Goal: Use online tool/utility: Utilize a website feature to perform a specific function

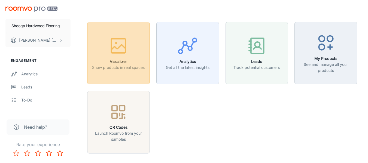
click at [112, 60] on h6 "Visualizer" at bounding box center [118, 62] width 53 height 6
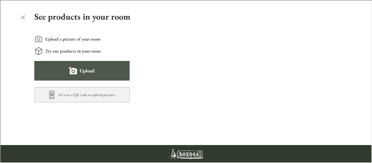
click at [94, 76] on button "Upload" at bounding box center [81, 70] width 95 height 20
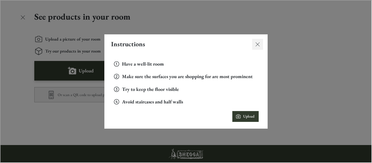
click at [256, 44] on icon "Close dialog" at bounding box center [257, 44] width 7 height 7
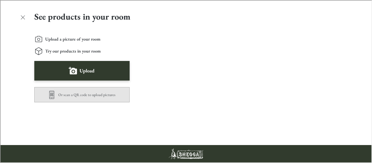
click at [102, 94] on button "Or scan a QR code to upload pictures" at bounding box center [81, 94] width 95 height 15
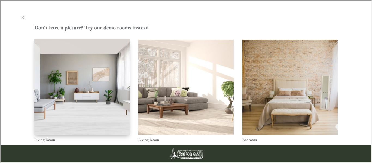
scroll to position [144, 0]
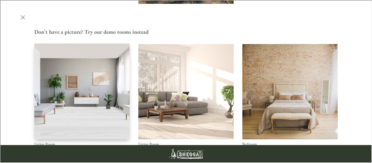
click at [78, 79] on img "Living Room" at bounding box center [82, 91] width 96 height 97
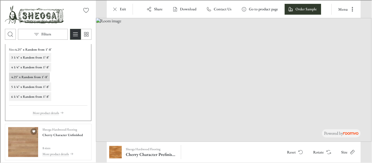
scroll to position [0, 0]
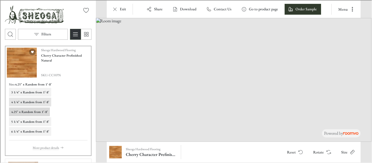
click at [29, 104] on button "4 1/4" x Random from 1’-8’" at bounding box center [29, 101] width 42 height 9
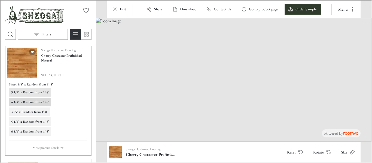
click at [32, 91] on h6 "3 1/4" x Random from 1’-8’" at bounding box center [30, 91] width 38 height 5
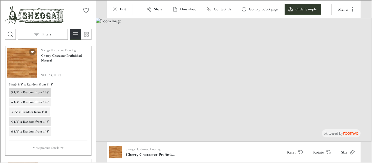
click at [26, 121] on h6 "5 1/4" x Random from 1’-8’" at bounding box center [30, 121] width 38 height 5
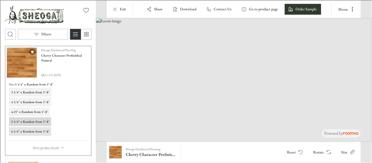
click at [29, 130] on h6 "6 1/4" x Random from 1’-8’" at bounding box center [30, 131] width 38 height 5
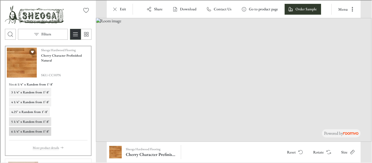
click at [27, 121] on h6 "5 1/4" x Random from 1’-8’" at bounding box center [30, 121] width 38 height 5
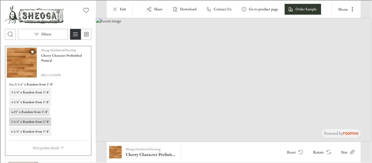
click at [28, 113] on h6 "4.25" x Random from 1’-8’" at bounding box center [29, 111] width 36 height 5
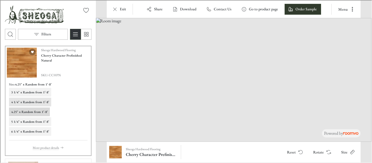
click at [27, 102] on h6 "4 1/4" x Random from 1’-8’" at bounding box center [30, 101] width 38 height 5
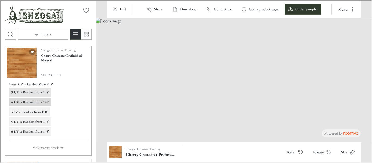
click at [26, 92] on h6 "3 1/4" x Random from 1’-8’" at bounding box center [30, 91] width 38 height 5
click at [25, 81] on h6 "3 1/4" x Random from 1’-8’" at bounding box center [33, 83] width 38 height 5
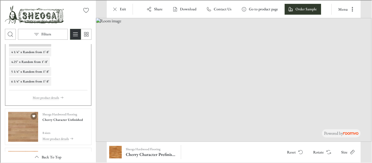
scroll to position [52, 0]
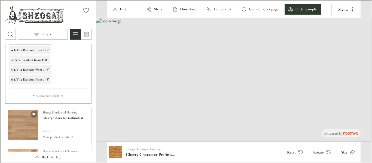
click at [53, 123] on div "Sheoga Hardwood Flooring Cherry Character Unfinished 8 sizes More product detai…" at bounding box center [62, 124] width 40 height 30
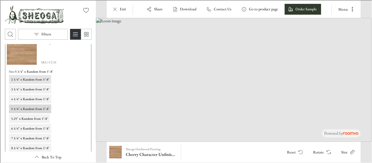
click at [30, 80] on h6 "2 1/4" x Random from 1’-8’" at bounding box center [30, 79] width 38 height 5
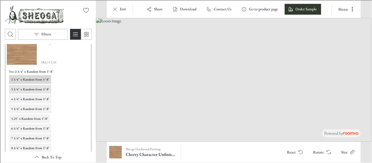
click at [30, 89] on h6 "3 1/4" x Random from 1’-8’" at bounding box center [30, 88] width 38 height 5
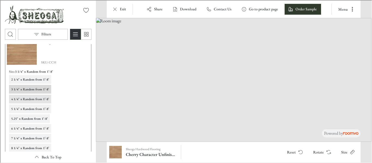
click at [30, 99] on h6 "4 1/4" x Random from 1’-8’" at bounding box center [30, 98] width 38 height 5
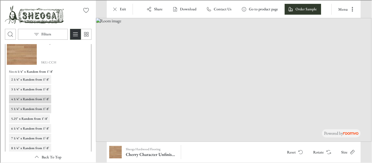
click at [30, 108] on h6 "5 1/4" x Random from 1’-8’" at bounding box center [30, 108] width 38 height 5
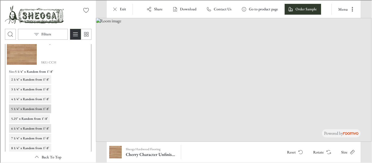
click at [28, 127] on h6 "6 1/4" x Random from 1’-8’" at bounding box center [30, 128] width 38 height 5
click at [29, 142] on div "2 1/4" x Random from 1’-8’ 3 1/4" x Random from 1’-8’ 4 1/4" x Random from 1’-8…" at bounding box center [47, 113] width 78 height 77
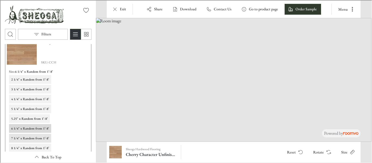
click at [29, 138] on h6 "7 1/4" x Random from 1’-8’" at bounding box center [30, 137] width 38 height 5
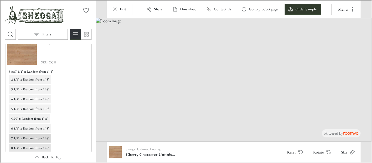
click at [29, 149] on h6 "8 1/4" x Random from 1’-8’" at bounding box center [30, 147] width 38 height 5
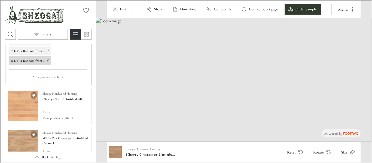
scroll to position [140, 0]
click at [77, 103] on div "Sheoga Hardwood Flooring Cherry Clear Prefinished Silk 5 sizes More product det…" at bounding box center [62, 105] width 40 height 30
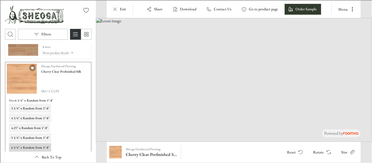
scroll to position [62, 0]
click at [29, 107] on h6 "3 1/4" x Random from 1’-8’" at bounding box center [30, 108] width 38 height 5
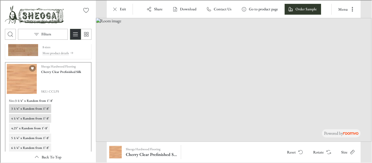
click at [28, 114] on button "4 1/4" x Random from 1’-8’" at bounding box center [29, 118] width 42 height 9
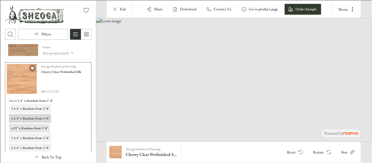
click at [30, 127] on h6 "4.25" x Random from 1’-8’" at bounding box center [29, 127] width 36 height 5
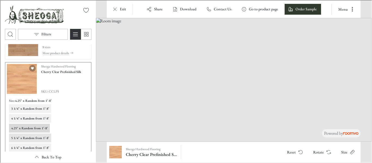
click at [30, 137] on h6 "5 1/4" x Random from 1’-8’" at bounding box center [30, 137] width 38 height 5
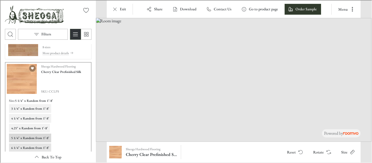
click at [30, 146] on h6 "6 1/4" x Random from 1’-8’" at bounding box center [30, 147] width 38 height 5
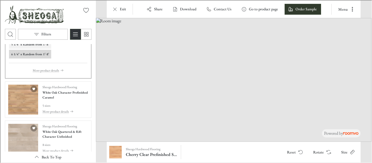
scroll to position [156, 0]
click at [77, 102] on div "Sheoga Hardwood Flooring White Oak Character Prefinished Caramel 5 sizes More p…" at bounding box center [65, 99] width 46 height 30
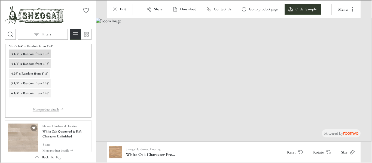
click at [30, 62] on h6 "4 1/4" x Random from 1’-8’" at bounding box center [30, 63] width 38 height 5
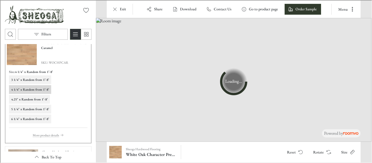
scroll to position [134, 0]
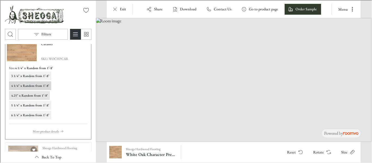
click at [33, 94] on h6 "4.25" x Random from 1’-8’" at bounding box center [29, 95] width 36 height 5
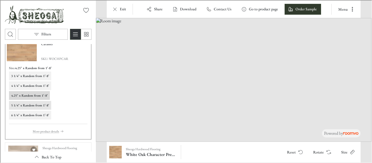
click at [40, 106] on h6 "5 1/4" x Random from 1’-8’" at bounding box center [30, 104] width 38 height 5
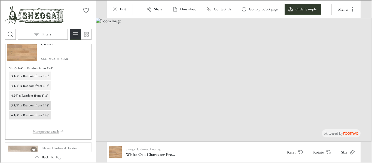
click at [36, 115] on h6 "6 1/4" x Random from 1’-8’" at bounding box center [30, 114] width 38 height 5
click at [33, 103] on h6 "5 1/4" x Random from 1’-8’" at bounding box center [30, 104] width 38 height 5
click at [32, 117] on button "6 1/4" x Random from 1’-8’" at bounding box center [29, 114] width 42 height 9
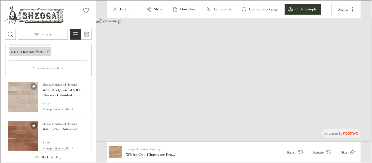
scroll to position [198, 0]
click at [64, 100] on p "8 sizes" at bounding box center [65, 101] width 46 height 5
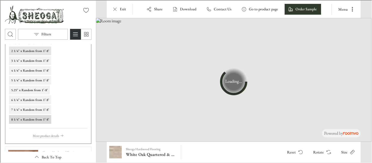
click at [31, 51] on h6 "2 1/4" x Random from 1’-8’" at bounding box center [30, 50] width 38 height 5
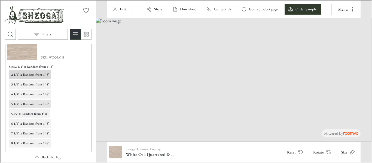
scroll to position [175, 0]
click at [31, 85] on h6 "3 1/4" x Random from 1’-8’" at bounding box center [30, 83] width 38 height 5
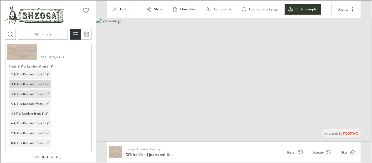
click at [33, 91] on h6 "4 1/4" x Random from 1’-8’" at bounding box center [30, 93] width 38 height 5
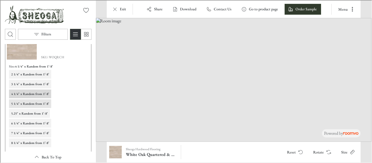
click at [34, 104] on h6 "5 1/4" x Random from 1’-8’" at bounding box center [30, 103] width 38 height 5
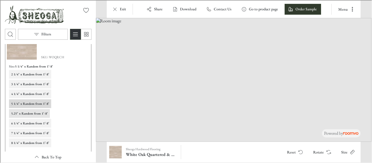
click at [35, 114] on h6 "5.25" x Random from 1’-8’" at bounding box center [29, 113] width 36 height 5
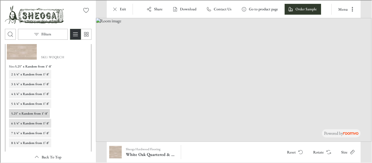
click at [36, 121] on h6 "6 1/4" x Random from 1’-8’" at bounding box center [30, 122] width 38 height 5
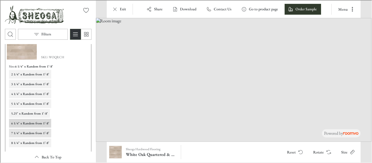
click at [39, 130] on h6 "7 1/4" x Random from 1’-8’" at bounding box center [30, 132] width 38 height 5
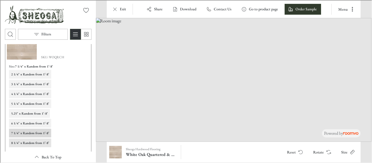
click at [41, 145] on button "8 1/4" x Random from 1’-8’" at bounding box center [29, 142] width 42 height 9
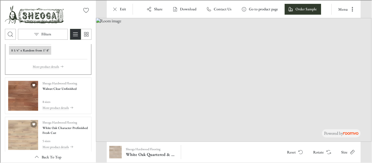
scroll to position [276, 0]
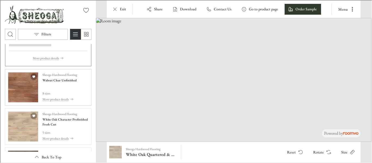
click at [74, 89] on div "Sheoga Hardwood Flooring Walnut Clear Unfinished 8 sizes More product details" at bounding box center [59, 87] width 35 height 30
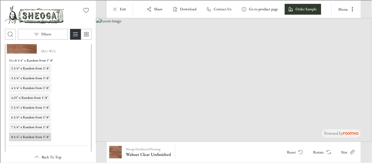
scroll to position [219, 0]
click at [39, 69] on h6 "2 1/4" x Random from 1’-8’" at bounding box center [30, 68] width 38 height 5
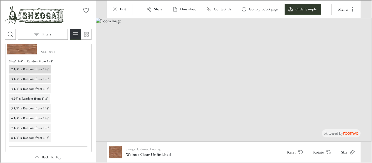
click at [36, 76] on h6 "3 1/4" x Random from 1’-8’" at bounding box center [30, 78] width 38 height 5
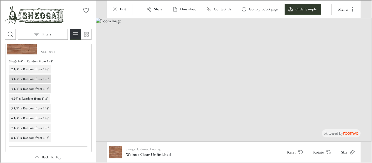
click at [34, 87] on h6 "4 1/4" x Random from 1’-8’" at bounding box center [30, 88] width 38 height 5
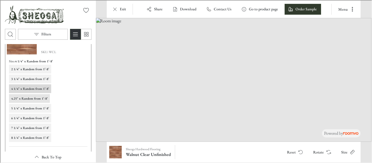
click at [34, 98] on h6 "4.25" x Random from 1’-8’" at bounding box center [29, 98] width 36 height 5
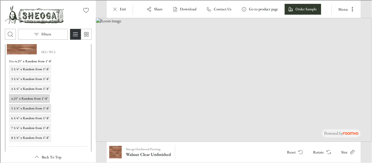
click at [33, 108] on h6 "5 1/4" x Random from 1’-8’" at bounding box center [30, 107] width 38 height 5
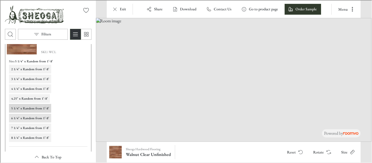
click at [35, 118] on h6 "6 1/4" x Random from 1’-8’" at bounding box center [30, 117] width 38 height 5
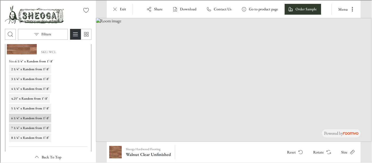
click at [36, 127] on h6 "7 1/4" x Random from 1’-8’" at bounding box center [30, 127] width 38 height 5
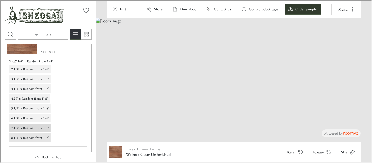
click at [38, 135] on h6 "8 1/4" x Random from 1’-8’" at bounding box center [30, 137] width 38 height 5
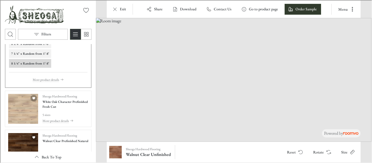
scroll to position [329, 0]
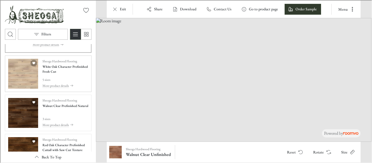
click at [82, 78] on p "5 sizes" at bounding box center [65, 79] width 46 height 5
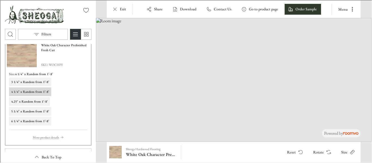
scroll to position [248, 0]
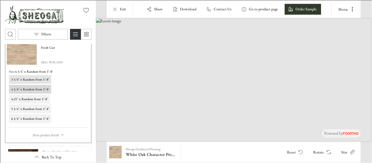
click at [25, 79] on h6 "3 1/4" x Random from 1’-8’" at bounding box center [30, 79] width 38 height 5
click at [30, 88] on h6 "4 1/4" x Random from 1’-8’" at bounding box center [30, 88] width 38 height 5
click at [36, 101] on button "4.25" x Random from 1’-8’" at bounding box center [28, 98] width 41 height 9
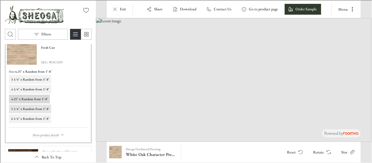
click at [38, 109] on h6 "5 1/4" x Random from 1’-8’" at bounding box center [30, 108] width 38 height 5
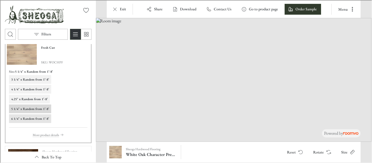
click at [41, 115] on button "6 1/4" x Random from 1’-8’" at bounding box center [29, 118] width 42 height 9
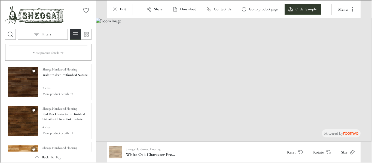
scroll to position [331, 0]
click at [69, 83] on div "Sheoga Hardwood Flooring Walnut Clear Prefinished Natural 3 sizes More product …" at bounding box center [65, 81] width 46 height 30
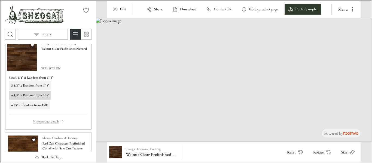
scroll to position [281, 0]
click at [27, 84] on h6 "3 1/4" x Random from 1’-8’" at bounding box center [30, 85] width 38 height 5
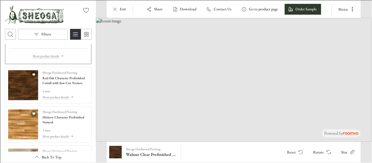
scroll to position [347, 0]
click at [78, 87] on div "Sheoga Hardwood Flooring Red Oak Character Prefinished Cattail with Saw Cut Tex…" at bounding box center [65, 84] width 46 height 30
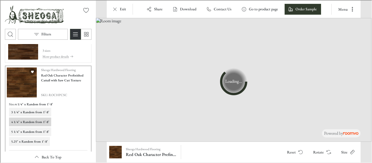
scroll to position [293, 0]
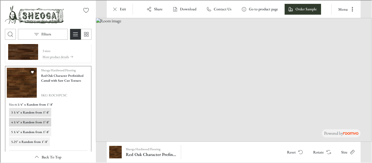
click at [19, 111] on h6 "3 1/4" x Random from 1’-8’" at bounding box center [30, 111] width 38 height 5
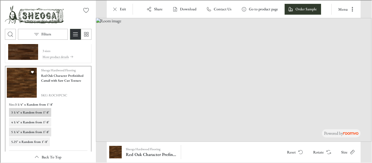
click at [31, 133] on h6 "5 1/4" x Random from 1’-8’" at bounding box center [30, 131] width 38 height 5
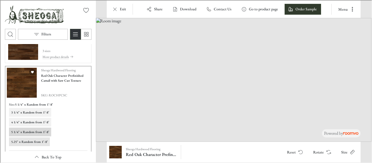
click at [32, 141] on h6 "5.25" x Random from 1’-8’" at bounding box center [29, 141] width 36 height 5
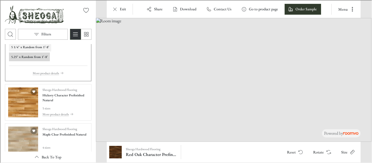
scroll to position [383, 0]
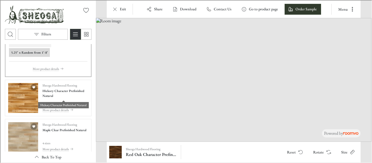
click at [79, 98] on div "Hickory Character Prefinished Natural" at bounding box center [63, 103] width 51 height 10
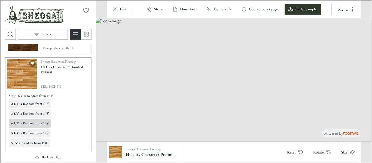
scroll to position [341, 0]
click at [29, 103] on h6 "2 1/4" x Random from 1’-8’" at bounding box center [30, 103] width 38 height 5
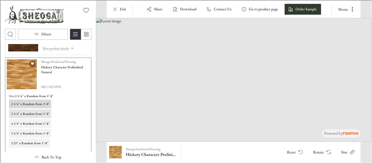
click at [29, 112] on h6 "3 1/4" x Random from 1’-8’" at bounding box center [30, 113] width 38 height 5
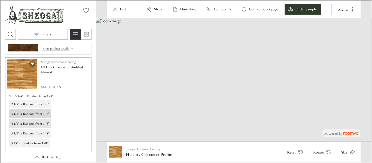
click at [27, 122] on h6 "4 1/4" x Random from 1’-8’" at bounding box center [30, 123] width 38 height 5
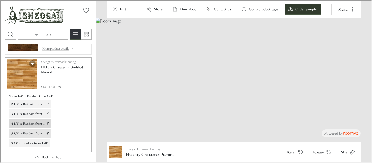
click at [30, 133] on h6 "5 1/4" x Random from 1’-8’" at bounding box center [30, 132] width 38 height 5
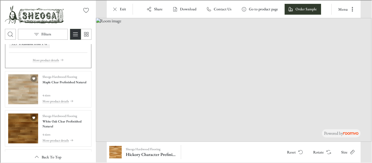
scroll to position [441, 0]
click at [13, 92] on img "See Maple Clear Prefinished Natural in the room" at bounding box center [23, 89] width 30 height 30
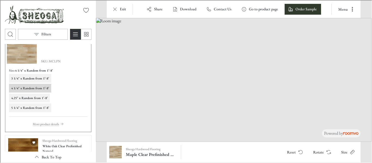
scroll to position [402, 0]
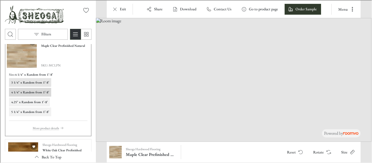
click at [26, 80] on h6 "3 1/4" x Random from 1’-8’" at bounding box center [30, 81] width 38 height 5
click at [31, 90] on h6 "4 1/4" x Random from 1’-8’" at bounding box center [30, 91] width 38 height 5
click at [31, 100] on h6 "4.25" x Random from 1’-8’" at bounding box center [29, 101] width 36 height 5
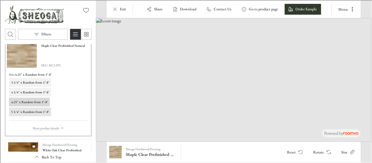
click at [33, 111] on h6 "5 1/4" x Random from 1’-8’" at bounding box center [30, 111] width 38 height 5
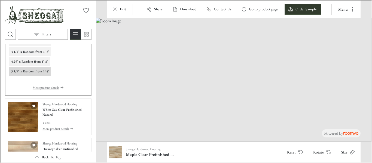
scroll to position [443, 0]
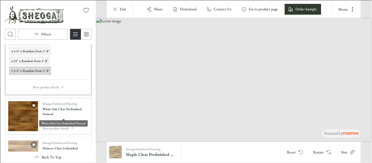
click at [76, 115] on h4 "White Oak Clear Prefinished Natural" at bounding box center [65, 111] width 46 height 10
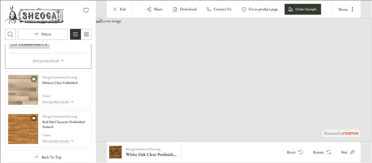
scroll to position [509, 0]
click at [17, 84] on img "See Hickory Clear Unfinished in the room" at bounding box center [23, 89] width 30 height 30
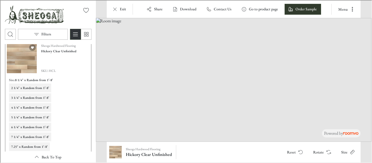
scroll to position [461, 0]
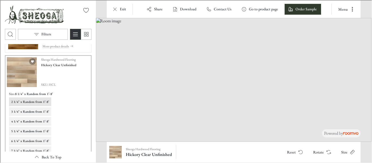
click at [24, 100] on h6 "2 1/4" x Random from 1’-8’" at bounding box center [30, 101] width 38 height 5
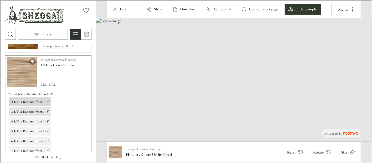
click at [23, 112] on h6 "3 1/4" x Random from 1’-8’" at bounding box center [30, 111] width 38 height 5
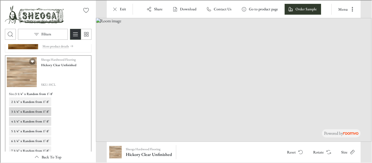
click at [23, 121] on h6 "4 1/4" x Random from 1’-8’" at bounding box center [30, 120] width 38 height 5
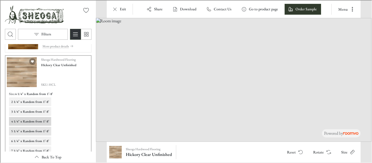
click at [27, 133] on h6 "5 1/4" x Random from 1’-8’" at bounding box center [30, 130] width 38 height 5
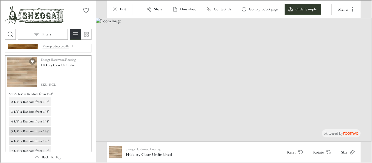
click at [33, 143] on button "6 1/4" x Random from 1’-8’" at bounding box center [29, 140] width 42 height 9
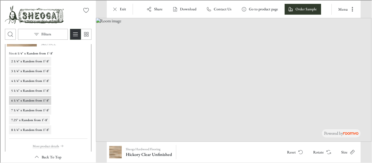
scroll to position [512, 0]
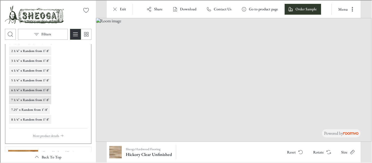
click at [27, 99] on h6 "7 1/4" x Random from 1’-8’" at bounding box center [30, 99] width 38 height 5
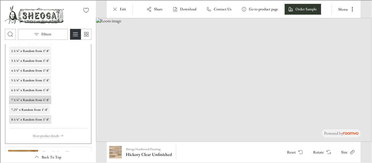
click at [22, 118] on h6 "8 1/4" x Random from 1’-8’" at bounding box center [30, 119] width 38 height 5
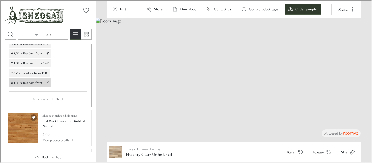
scroll to position [549, 0]
click at [76, 125] on h4 "Red Oak Character Prefinished Natural" at bounding box center [65, 123] width 46 height 10
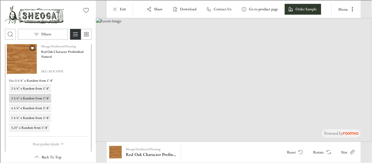
scroll to position [513, 0]
click at [33, 87] on h6 "2 1/4" x Random from 1’-8’" at bounding box center [30, 88] width 38 height 5
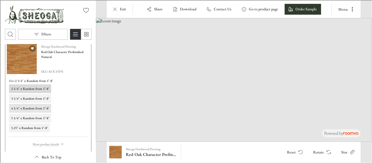
click at [27, 107] on h6 "4 1/4" x Random from 1’-8’" at bounding box center [30, 107] width 38 height 5
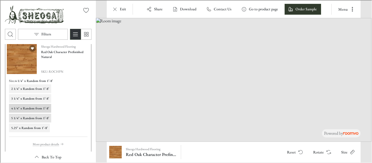
click at [28, 121] on button "5 1/4" x Random from 1’-8’" at bounding box center [29, 117] width 42 height 9
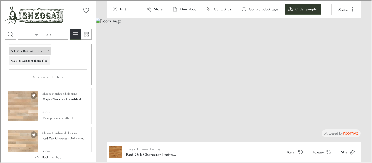
scroll to position [581, 0]
click at [66, 105] on div "Sheoga Hardwood Flooring Maple Character Unfinished 8 sizes More product details" at bounding box center [61, 105] width 38 height 30
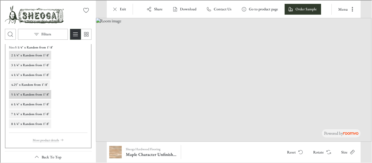
scroll to position [586, 0]
click at [26, 54] on h6 "2 1/4" x Random from 1’-8’" at bounding box center [30, 54] width 38 height 5
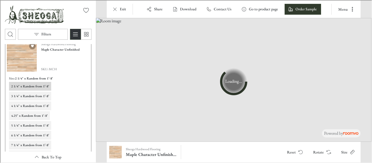
scroll to position [555, 0]
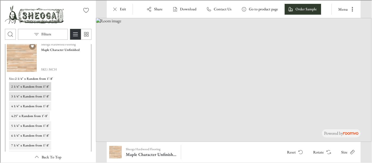
click at [30, 94] on h6 "3 1/4" x Random from 1’-8’" at bounding box center [30, 95] width 38 height 5
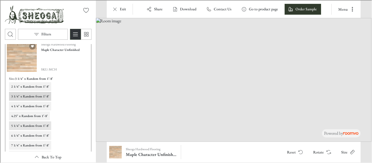
click at [28, 124] on h6 "5 1/4" x Random from 1’-8’" at bounding box center [30, 125] width 38 height 5
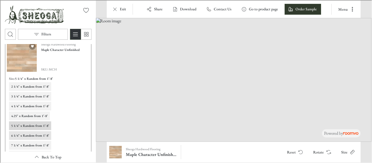
click at [28, 135] on h6 "6 1/4" x Random from 1’-8’" at bounding box center [30, 135] width 38 height 5
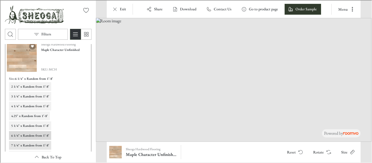
click at [28, 146] on h6 "7 1/4" x Random from 1’-8’" at bounding box center [30, 144] width 38 height 5
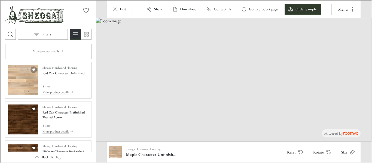
scroll to position [670, 0]
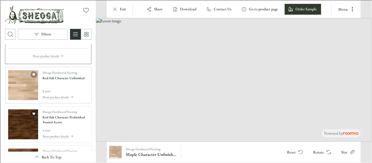
click at [77, 87] on div "Sheoga Hardwood Flooring Red Oak Character Unfinished 8 sizes More product deta…" at bounding box center [63, 85] width 42 height 30
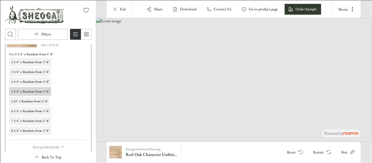
scroll to position [618, 0]
click at [29, 62] on h6 "2 1/4" x Random from 1’-8’" at bounding box center [30, 62] width 38 height 5
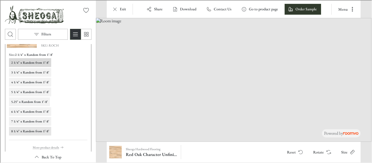
click at [27, 131] on h6 "8 1/4" x Random from 1’-8’" at bounding box center [30, 130] width 38 height 5
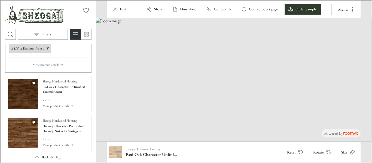
scroll to position [701, 0]
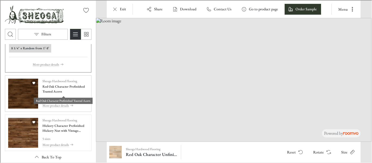
click at [78, 93] on h4 "Red Oak Character Prefinished Toasted Acorn" at bounding box center [65, 89] width 46 height 10
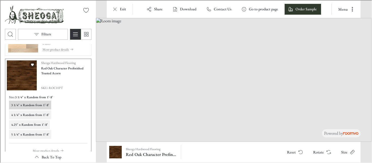
scroll to position [615, 0]
click at [29, 111] on button "4 1/4" x Random from 1’-8’" at bounding box center [29, 113] width 42 height 9
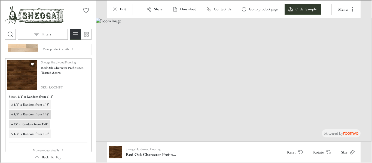
click at [29, 122] on h6 "4.25" x Random from 1’-8’" at bounding box center [29, 123] width 36 height 5
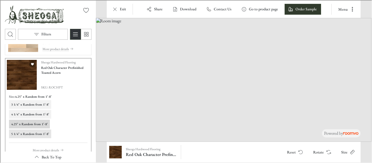
click at [29, 134] on h6 "5 1/4" x Random from 1’-8’" at bounding box center [30, 133] width 38 height 5
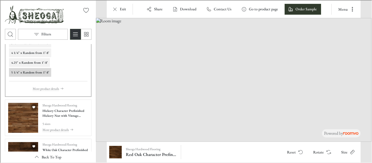
scroll to position [677, 0]
click at [17, 116] on img "See Hickory Character Prefinished Hickory Nut with Vintage Charm Texture in the…" at bounding box center [23, 117] width 30 height 30
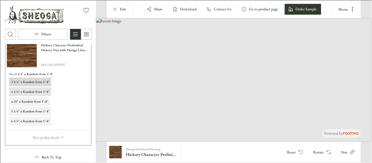
click at [22, 91] on h6 "4 1/4" x Random from 1’-8’" at bounding box center [30, 91] width 38 height 5
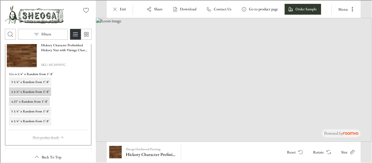
click at [25, 104] on button "4.25" x Random from 1’-8’" at bounding box center [28, 101] width 41 height 9
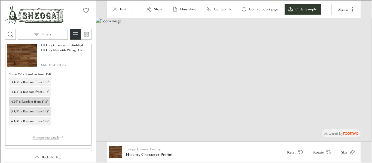
click at [27, 112] on h6 "5 1/4" x Random from 1’-8’" at bounding box center [30, 110] width 38 height 5
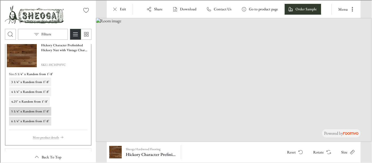
click at [31, 120] on h6 "6 1/4" x Random from 1’-8’" at bounding box center [30, 120] width 38 height 5
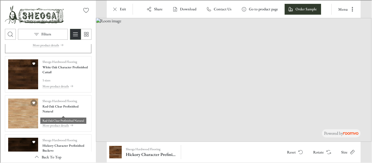
scroll to position [769, 0]
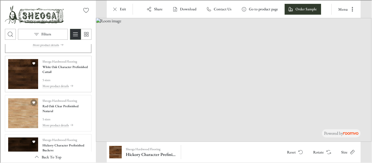
click at [15, 71] on img "See White Oak Character Prefinished Cattail in the room" at bounding box center [23, 74] width 30 height 30
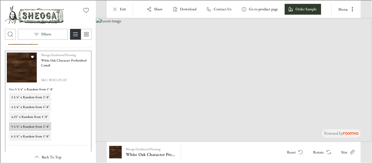
scroll to position [700, 0]
click at [26, 97] on h6 "3 1/4" x Random from 1’-8’" at bounding box center [30, 97] width 38 height 5
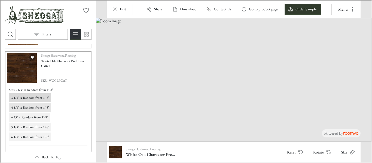
click at [30, 107] on h6 "4 1/4" x Random from 1’-8’" at bounding box center [30, 107] width 38 height 5
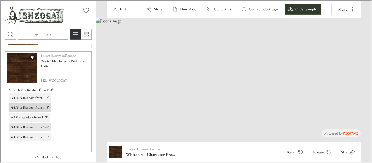
click at [31, 127] on h6 "5 1/4" x Random from 1’-8’" at bounding box center [30, 126] width 38 height 5
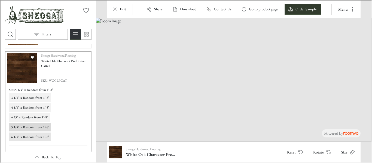
click at [29, 135] on h6 "6 1/4" x Random from 1’-8’" at bounding box center [30, 136] width 38 height 5
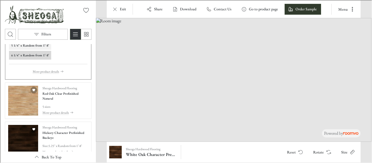
scroll to position [782, 0]
click at [66, 105] on p "5 sizes" at bounding box center [65, 105] width 46 height 5
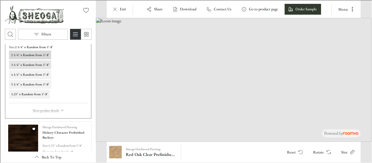
click at [30, 66] on h6 "3 1/4" x Random from 1’-8’" at bounding box center [30, 64] width 38 height 5
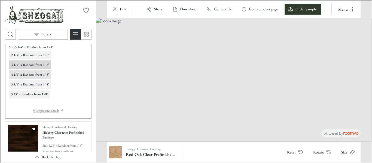
click at [30, 76] on h6 "4 1/4" x Random from 1’-8’" at bounding box center [30, 74] width 38 height 5
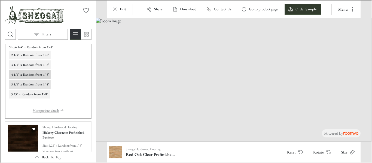
click at [30, 86] on button "5 1/4" x Random from 1’-8’" at bounding box center [29, 83] width 42 height 9
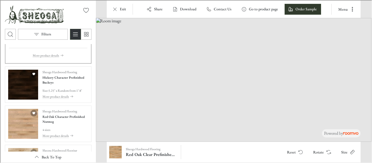
scroll to position [844, 0]
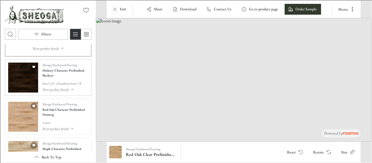
click at [16, 81] on img "See Hickory Character Prefinished Buckeye in the room" at bounding box center [23, 77] width 30 height 30
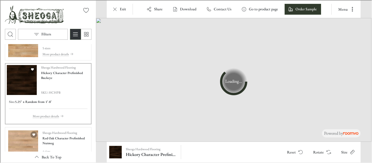
scroll to position [767, 0]
click at [29, 99] on h6 "5.25" x Random from 1’-8’" at bounding box center [32, 101] width 36 height 5
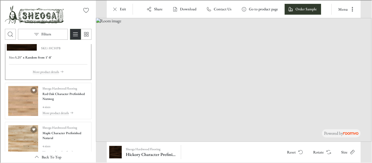
scroll to position [811, 0]
click at [18, 101] on img "See Red Oak Character Prefinished Nutmeg in the room" at bounding box center [23, 100] width 30 height 30
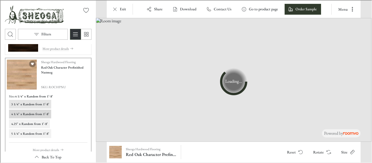
click at [42, 104] on h6 "3 1/4" x Random from 1’-8’" at bounding box center [30, 103] width 38 height 5
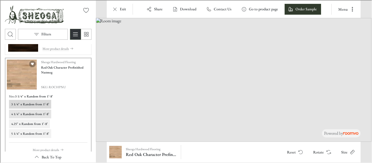
click at [37, 109] on button "4 1/4" x Random from 1’-8’" at bounding box center [29, 113] width 42 height 9
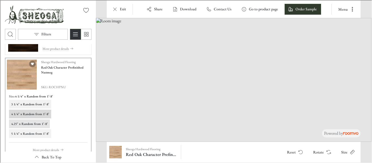
click at [33, 124] on h6 "4.25" x Random from 1’-8’" at bounding box center [29, 123] width 36 height 5
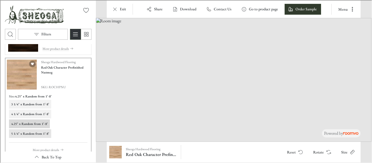
click at [32, 137] on button "5 1/4" x Random from 1’-8’" at bounding box center [29, 133] width 42 height 9
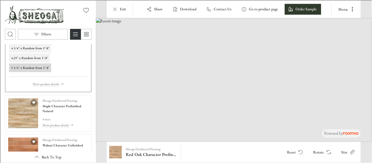
scroll to position [877, 0]
click at [60, 109] on h4 "Maple Character Prefinished Natural" at bounding box center [65, 108] width 46 height 10
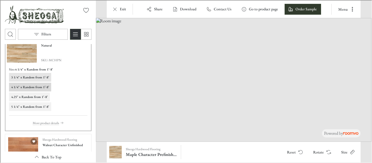
click at [31, 79] on h6 "3 1/4" x Random from 1’-8’" at bounding box center [30, 76] width 38 height 5
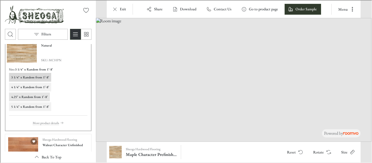
click at [34, 94] on h6 "4.25" x Random from 1’-8’" at bounding box center [29, 96] width 36 height 5
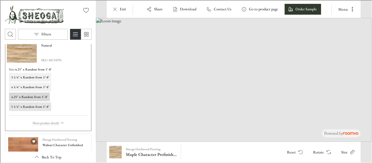
click at [31, 106] on h6 "5 1/4" x Random from 1’-8’" at bounding box center [30, 106] width 38 height 5
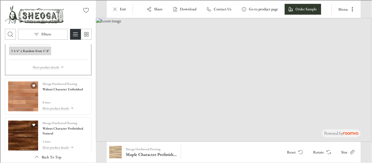
scroll to position [942, 0]
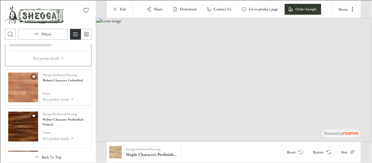
click at [19, 91] on img "See Walnut Character Unfinished in the room" at bounding box center [23, 87] width 30 height 30
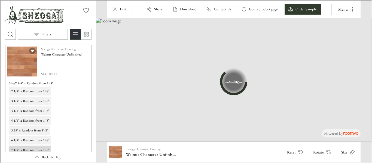
scroll to position [903, 0]
click at [19, 91] on h6 "2 1/4" x Random from 1’-8’" at bounding box center [30, 90] width 38 height 5
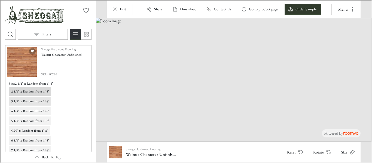
click at [23, 101] on h6 "3 1/4" x Random from 1’-8’" at bounding box center [30, 100] width 38 height 5
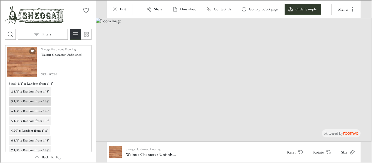
click at [23, 112] on h6 "4 1/4" x Random from 1’-8’" at bounding box center [30, 110] width 38 height 5
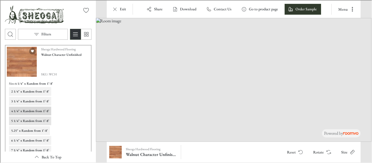
click at [23, 121] on h6 "5 1/4" x Random from 1’-8’" at bounding box center [30, 120] width 38 height 5
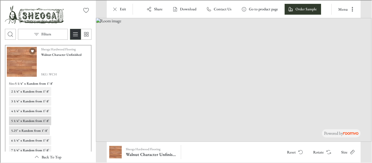
click at [27, 129] on h6 "5.25" x Random from 1’-8’" at bounding box center [29, 130] width 36 height 5
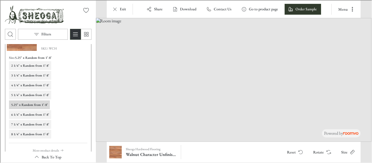
scroll to position [929, 0]
click at [25, 112] on h6 "6 1/4" x Random from 1’-8’" at bounding box center [30, 113] width 38 height 5
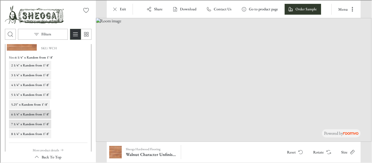
click at [26, 126] on button "7 1/4" x Random from 1’-8’" at bounding box center [29, 123] width 42 height 9
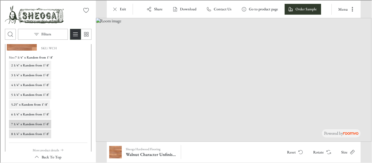
click at [27, 130] on button "8 1/4" x Random from 1’-8’" at bounding box center [29, 133] width 42 height 9
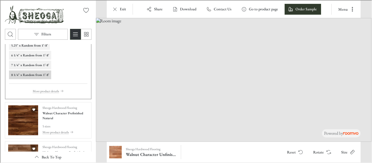
scroll to position [989, 0]
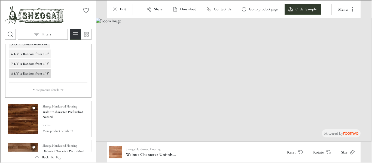
click at [21, 114] on img "See Walnut Character Prefinished Natural in the room" at bounding box center [23, 118] width 30 height 30
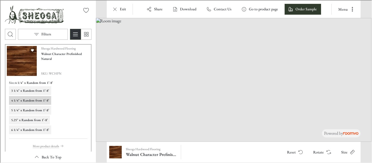
scroll to position [942, 0]
click at [27, 87] on button "3 1/4" x Random from 1’-8’" at bounding box center [29, 90] width 42 height 9
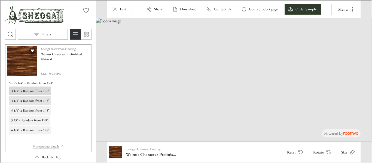
click at [26, 101] on h6 "4 1/4" x Random from 1’-8’" at bounding box center [30, 100] width 38 height 5
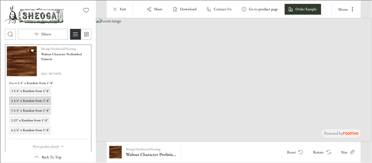
click at [26, 111] on h6 "5 1/4" x Random from 1’-8’" at bounding box center [30, 110] width 38 height 5
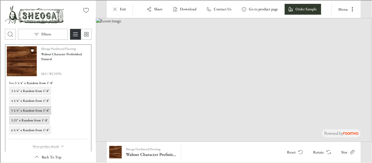
click at [25, 121] on h6 "5.25" x Random from 1’-8’" at bounding box center [29, 119] width 36 height 5
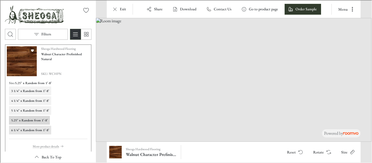
click at [25, 130] on h6 "6 1/4" x Random from 1’-8’" at bounding box center [30, 129] width 38 height 5
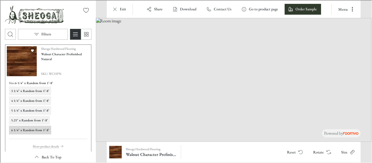
click at [62, 66] on div "Sheoga Hardwood Flooring Walnut Character Prefinished Natural SKU: WCHPN" at bounding box center [65, 61] width 48 height 30
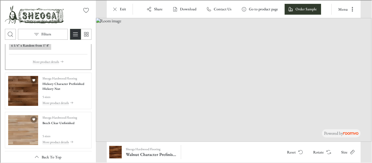
scroll to position [1027, 0]
click at [18, 98] on img "See Hickory Character Prefinished Hickory Nut in the room" at bounding box center [23, 90] width 30 height 30
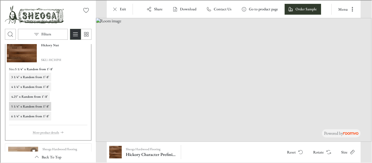
scroll to position [984, 0]
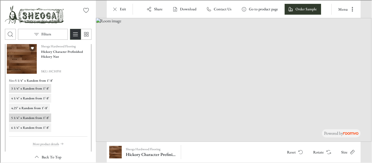
click at [27, 87] on h6 "3 1/4" x Random from 1’-8’" at bounding box center [30, 87] width 38 height 5
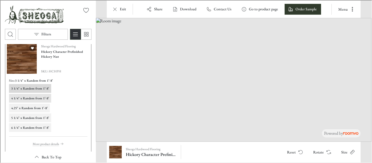
click at [38, 100] on button "4 1/4" x Random from 1’-8’" at bounding box center [29, 97] width 42 height 9
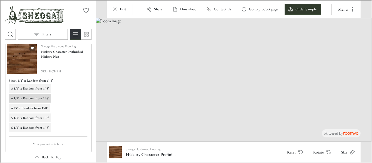
click at [38, 100] on button "4 1/4" x Random from 1’-8’" at bounding box center [29, 97] width 42 height 9
click at [38, 111] on button "4.25" x Random from 1’-8’" at bounding box center [28, 107] width 41 height 9
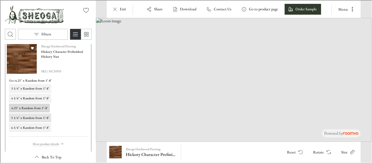
click at [39, 116] on h6 "5 1/4" x Random from 1’-8’" at bounding box center [30, 117] width 38 height 5
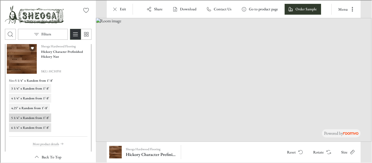
click at [38, 126] on h6 "6 1/4" x Random from 1’-8’" at bounding box center [30, 127] width 38 height 5
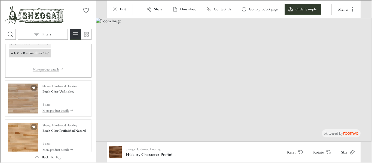
scroll to position [1059, 0]
click at [14, 97] on img "See Beech Clear Unfinished in the room" at bounding box center [23, 98] width 30 height 30
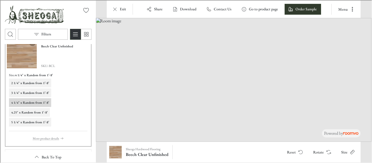
scroll to position [1027, 0]
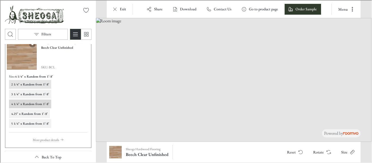
click at [29, 85] on h6 "2 1/4" x Random from 1’-8’" at bounding box center [30, 83] width 38 height 5
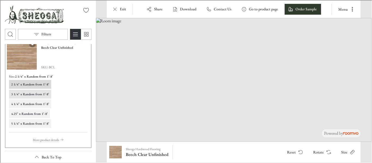
click at [29, 94] on h6 "3 1/4" x Random from 1’-8’" at bounding box center [30, 93] width 38 height 5
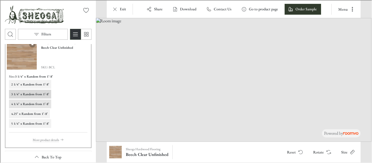
click at [29, 105] on h6 "4 1/4" x Random from 1’-8’" at bounding box center [30, 103] width 38 height 5
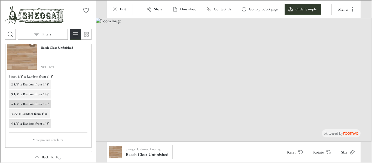
click at [32, 121] on h6 "5 1/4" x Random from 1’-8’" at bounding box center [30, 123] width 38 height 5
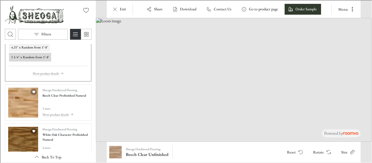
scroll to position [1094, 0]
click at [17, 105] on img "See Beech Clear Prefinished Natural in the room" at bounding box center [23, 102] width 30 height 30
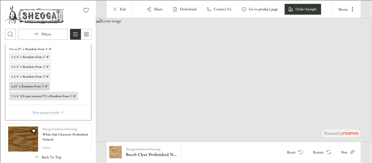
click at [59, 96] on h6 "5 1/4" (Or put custom???) x Random from 1’-8’" at bounding box center [43, 95] width 65 height 5
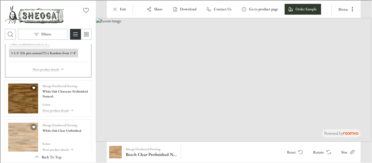
scroll to position [1137, 0]
click at [78, 89] on h4 "White Oak Character Prefinished Natural" at bounding box center [65, 93] width 46 height 10
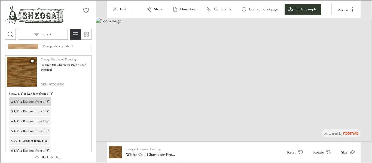
scroll to position [1092, 0]
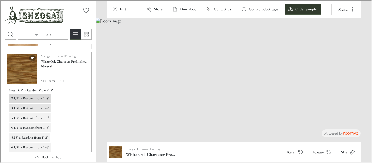
click at [25, 107] on h6 "3 1/4" x Random from 1’-8’" at bounding box center [30, 107] width 38 height 5
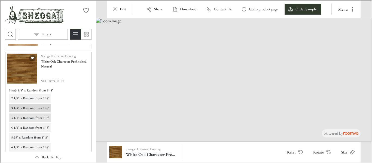
click at [19, 117] on h6 "4 1/4" x Random from 1’-8’" at bounding box center [30, 117] width 38 height 5
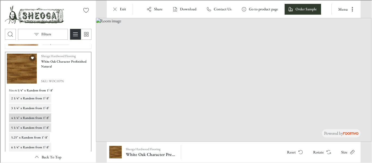
click at [25, 124] on button "5 1/4" x Random from 1’-8’" at bounding box center [29, 127] width 42 height 9
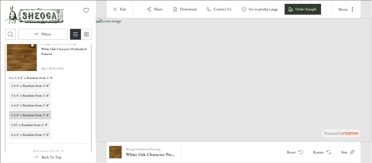
scroll to position [1124, 0]
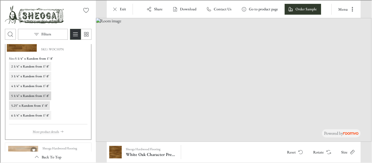
click at [28, 106] on h6 "5.25" x Random from 1’-8’" at bounding box center [29, 105] width 36 height 5
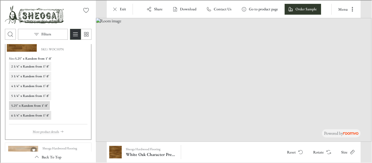
click at [27, 115] on h6 "6 1/4" x Random from 1’-8’" at bounding box center [30, 114] width 38 height 5
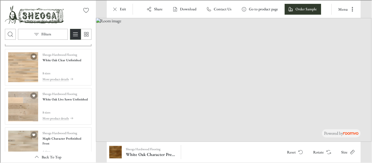
scroll to position [1218, 0]
click at [16, 60] on img "See White Oak Clear Unfinished in the room" at bounding box center [23, 66] width 30 height 30
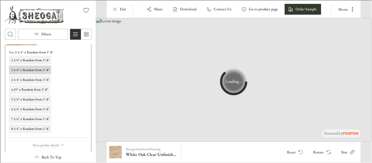
scroll to position [1169, 0]
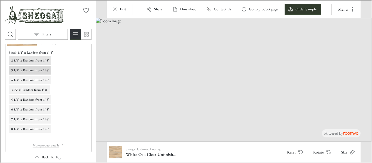
click at [30, 59] on h6 "2 1/4" x Random from 1’-8’" at bounding box center [30, 59] width 38 height 5
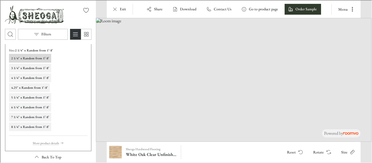
scroll to position [1171, 0]
click at [24, 79] on h6 "4 1/4" x Random from 1’-8’" at bounding box center [30, 76] width 38 height 5
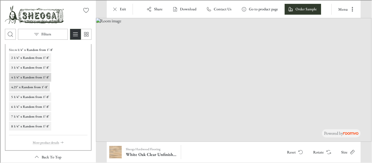
click at [27, 86] on h6 "4.25" x Random from 1’-8’" at bounding box center [29, 86] width 36 height 5
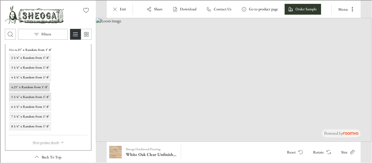
click at [27, 94] on button "5 1/4" x Random from 1’-8’" at bounding box center [29, 96] width 42 height 9
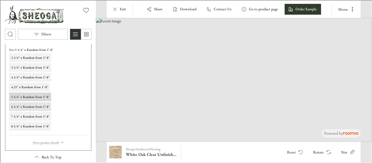
click at [30, 106] on h6 "6 1/4" x Random from 1’-8’" at bounding box center [30, 106] width 38 height 5
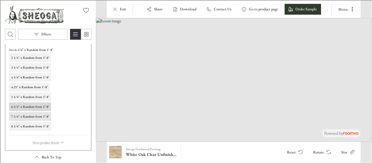
click at [33, 115] on h6 "7 1/4" x Random from 1’-8’" at bounding box center [30, 116] width 38 height 5
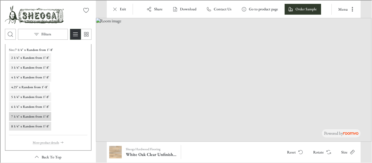
click at [30, 123] on button "8 1/4" x Random from 1’-8’" at bounding box center [29, 125] width 42 height 9
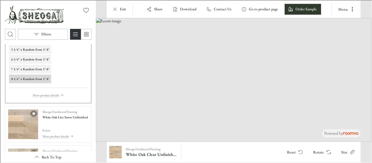
scroll to position [1226, 0]
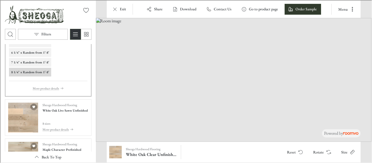
click at [30, 123] on img "See White Oak Live Sawn Unfinished in the room" at bounding box center [23, 117] width 30 height 30
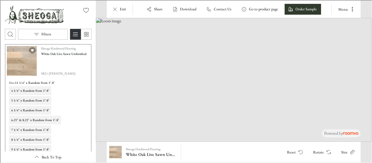
scroll to position [1177, 0]
click at [30, 88] on button "4 1/4" x Random from 1’-8’" at bounding box center [29, 90] width 42 height 9
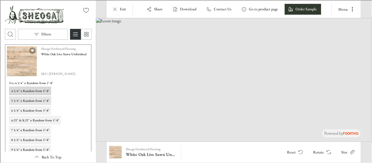
click at [29, 101] on h6 "5 1/4" x Random from 1’-8’" at bounding box center [30, 100] width 38 height 5
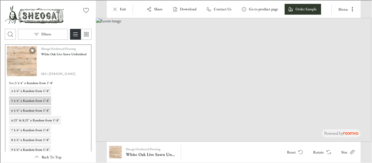
click at [32, 110] on h6 "6 1/4" x Random from 1’-8’" at bounding box center [30, 110] width 38 height 5
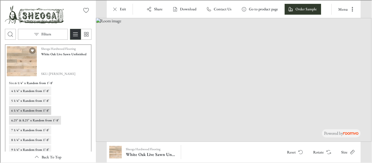
click at [35, 119] on h6 "6.25" & 8.25" x Random from 1’-8’" at bounding box center [35, 119] width 48 height 5
click at [36, 134] on div "4 1/4" x Random from 1’-8’ 5 1/4" x Random from 1’-8’ 6 1/4" x Random from 1’-8…" at bounding box center [47, 124] width 78 height 77
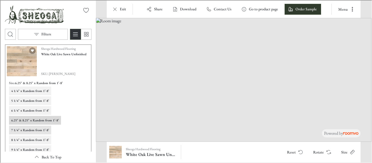
click at [36, 130] on h6 "7 1/4" x Random from 1’-8’" at bounding box center [30, 129] width 38 height 5
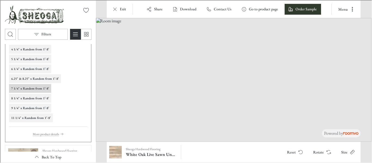
scroll to position [1222, 0]
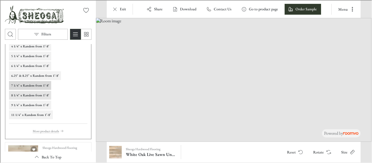
click at [35, 96] on h6 "8 1/4" x Random from 1’-8’" at bounding box center [30, 94] width 38 height 5
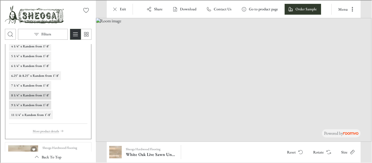
click at [36, 105] on h6 "9 1/4" x Random from 1’-8’" at bounding box center [30, 104] width 38 height 5
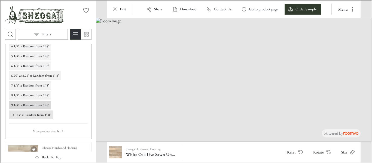
click at [39, 110] on button "11 1/4" x Random from 1’-8’" at bounding box center [30, 114] width 44 height 9
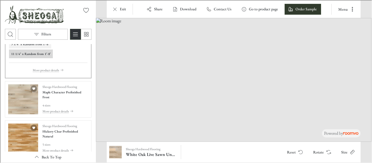
scroll to position [1303, 0]
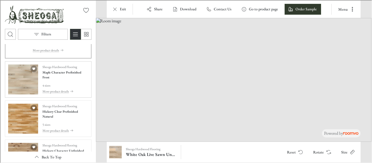
click at [22, 73] on img "See Maple Character Prefinished Frost in the room" at bounding box center [23, 79] width 30 height 30
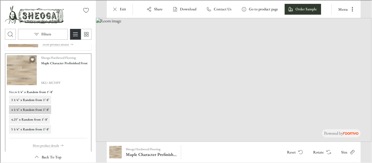
scroll to position [1207, 0]
click at [25, 98] on h6 "3 1/4" x Random from 1’-8’" at bounding box center [30, 99] width 38 height 5
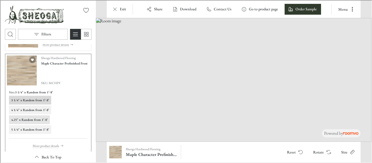
click at [33, 122] on button "4.25" x Random from 1’-8’" at bounding box center [28, 119] width 41 height 9
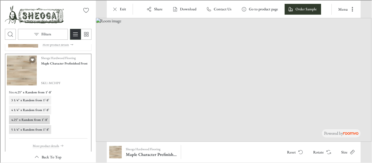
click at [33, 129] on h6 "5 1/4" x Random from 1’-8’" at bounding box center [30, 129] width 38 height 5
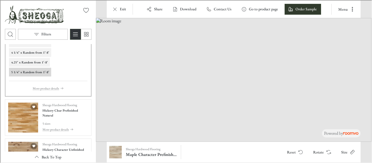
scroll to position [1291, 0]
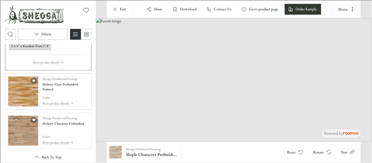
click at [16, 88] on img "See Hickory Clear Prefinished Natural in the room" at bounding box center [23, 91] width 30 height 30
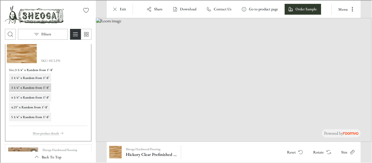
scroll to position [1269, 0]
click at [33, 77] on h6 "2 1/4" x Random from 1’-8’" at bounding box center [30, 77] width 38 height 5
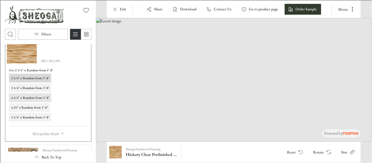
click at [35, 96] on h6 "4 1/4" x Random from 1’-8’" at bounding box center [30, 97] width 38 height 5
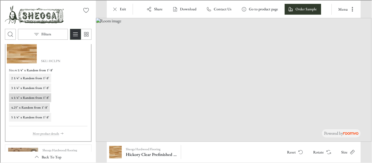
click at [35, 107] on h6 "4.25" x Random from 1’-8’" at bounding box center [29, 107] width 36 height 5
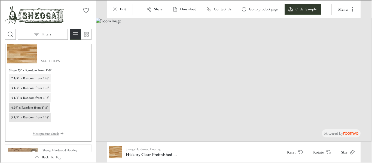
click at [34, 116] on h6 "5 1/4" x Random from 1’-8’" at bounding box center [30, 116] width 38 height 5
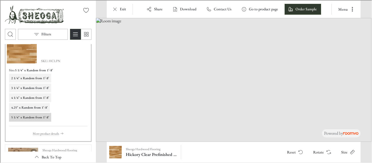
scroll to position [1301, 0]
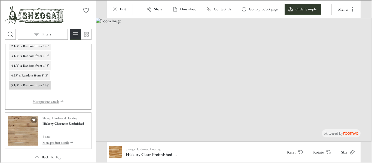
click at [18, 132] on img "See Hickory Character Unfinished in the room" at bounding box center [23, 130] width 30 height 30
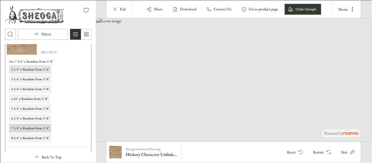
scroll to position [1318, 0]
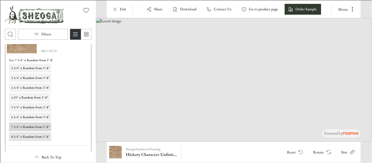
click at [26, 135] on h6 "8 1/4" x Random from 1’-8’" at bounding box center [30, 136] width 38 height 5
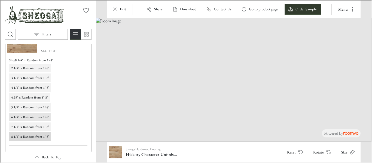
click at [25, 117] on h6 "6 1/4" x Random from 1’-8’" at bounding box center [30, 116] width 38 height 5
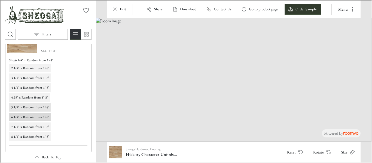
click at [27, 106] on h6 "5 1/4" x Random from 1’-8’" at bounding box center [30, 106] width 38 height 5
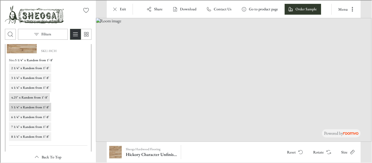
click at [28, 99] on h6 "4.25" x Random from 1’-8’" at bounding box center [29, 96] width 36 height 5
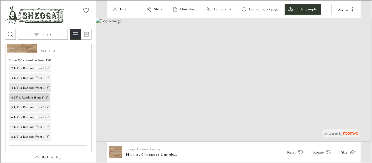
click at [30, 87] on h6 "4 1/4" x Random from 1’-8’" at bounding box center [30, 87] width 38 height 5
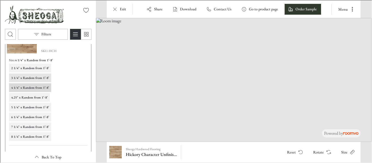
click at [28, 78] on h6 "3 1/4" x Random from 1’-8’" at bounding box center [30, 77] width 38 height 5
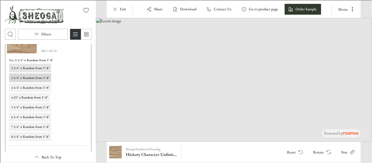
click at [22, 68] on h6 "2 1/4" x Random from 1’-8’" at bounding box center [30, 67] width 38 height 5
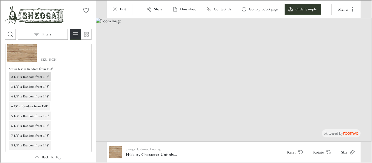
scroll to position [1330, 0]
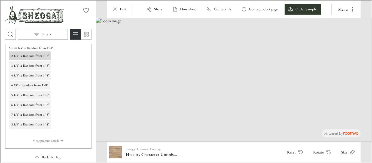
click at [191, 2] on div "Exit Share Download Contact Us Go to product page Order Sample Menu" at bounding box center [233, 8] width 254 height 17
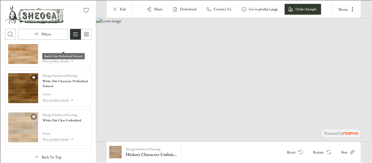
scroll to position [1085, 0]
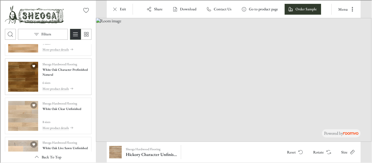
click at [24, 76] on img "See White Oak Character Prefinished Natural in the room" at bounding box center [23, 76] width 30 height 30
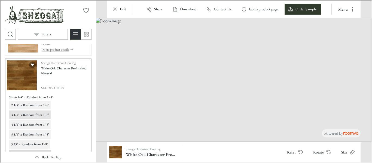
click at [30, 112] on h6 "3 1/4" x Random from 1’-8’" at bounding box center [30, 114] width 38 height 5
click at [30, 136] on h6 "5 1/4" x Random from 1’-8’" at bounding box center [30, 133] width 38 height 5
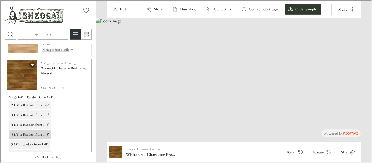
drag, startPoint x: 66, startPoint y: 87, endPoint x: 45, endPoint y: 86, distance: 20.4
click at [45, 86] on span "SKU: WOCHPN" at bounding box center [65, 87] width 48 height 5
click at [328, 154] on icon "Rotate Surface" at bounding box center [327, 151] width 5 height 5
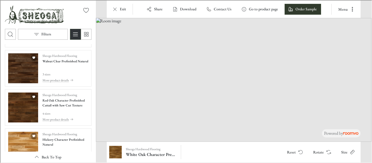
scroll to position [0, 0]
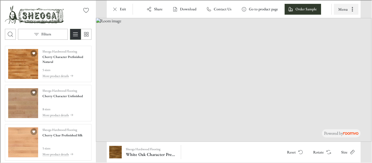
click at [341, 11] on button "Menu" at bounding box center [345, 8] width 25 height 11
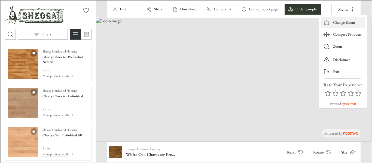
click at [337, 25] on button "Change Room" at bounding box center [342, 22] width 44 height 11
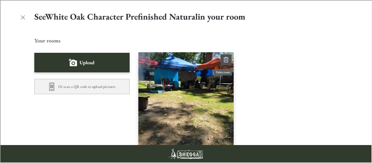
click at [224, 62] on icon "Delete room" at bounding box center [226, 60] width 4 height 4
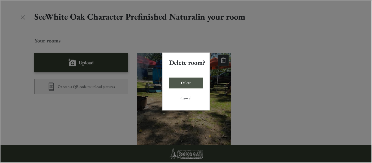
click at [175, 85] on button "Delete" at bounding box center [186, 82] width 34 height 11
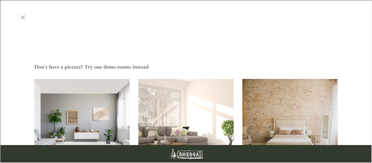
scroll to position [161, 0]
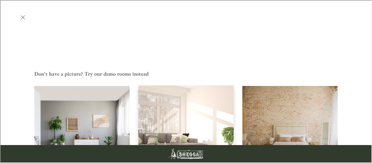
click at [198, 85] on img "Living Room" at bounding box center [186, 133] width 96 height 97
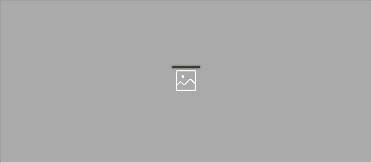
scroll to position [0, 0]
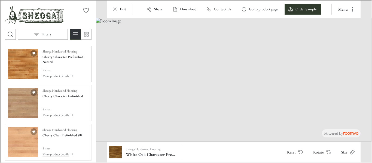
click at [23, 72] on img "See Cherry Character Prefinished Natural in the room" at bounding box center [23, 63] width 30 height 30
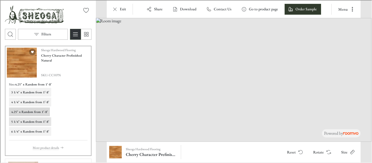
click at [34, 122] on h6 "5 1/4" x Random from 1’-8’" at bounding box center [30, 121] width 38 height 5
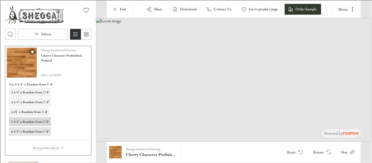
click at [33, 133] on button "6 1/4" x Random from 1’-8’" at bounding box center [29, 131] width 42 height 9
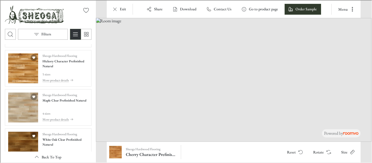
scroll to position [421, 0]
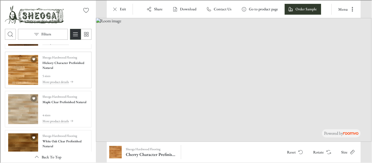
click at [26, 70] on img "See Hickory Character Prefinished Natural in the room" at bounding box center [23, 69] width 30 height 30
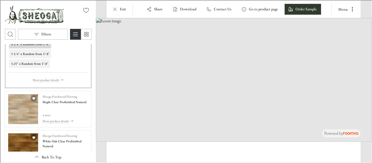
scroll to position [347, 0]
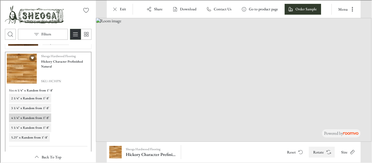
click at [323, 154] on button "Rotate" at bounding box center [321, 151] width 26 height 11
click at [319, 147] on button "Rotate" at bounding box center [321, 151] width 26 height 11
click at [322, 151] on button "Rotate" at bounding box center [321, 151] width 26 height 11
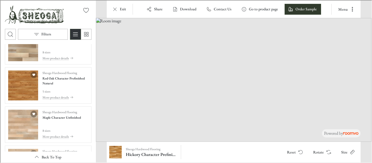
scroll to position [576, 0]
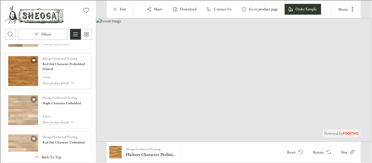
click at [29, 82] on img "See Red Oak Character Prefinished Natural in the room" at bounding box center [23, 71] width 30 height 30
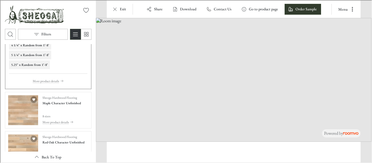
scroll to position [503, 0]
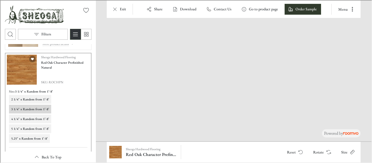
drag, startPoint x: 187, startPoint y: 111, endPoint x: 166, endPoint y: 55, distance: 59.6
click at [166, 55] on img at bounding box center [235, 33] width 480 height 216
drag, startPoint x: 163, startPoint y: 53, endPoint x: 208, endPoint y: 40, distance: 46.2
click at [208, 40] on img at bounding box center [257, 33] width 480 height 216
click at [98, 158] on div "Sheoga Hardwood Flooring Red Oak Character Prefinished Natural Reset Rotate Size" at bounding box center [233, 151] width 276 height 21
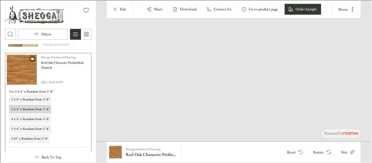
click at [98, 158] on div "Sheoga Hardwood Flooring Red Oak Character Prefinished Natural Reset Rotate Size" at bounding box center [233, 151] width 276 height 21
click at [26, 129] on h6 "5 1/4" x Random from 1’-8’" at bounding box center [30, 128] width 38 height 5
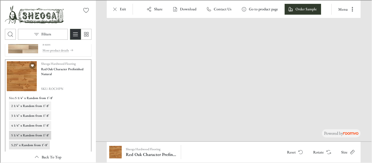
scroll to position [496, 0]
click at [20, 144] on h6 "5.25" x Random from 1’-8’" at bounding box center [29, 144] width 36 height 5
drag, startPoint x: 175, startPoint y: 110, endPoint x: 204, endPoint y: 15, distance: 99.2
drag, startPoint x: 201, startPoint y: 39, endPoint x: 227, endPoint y: -33, distance: 77.3
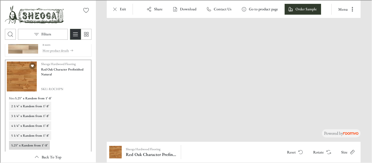
click at [227, 0] on img at bounding box center [282, 32] width 709 height 319
drag, startPoint x: 216, startPoint y: 96, endPoint x: 336, endPoint y: -33, distance: 176.3
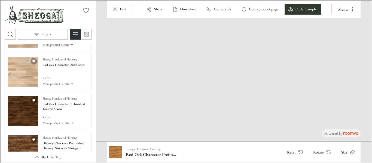
scroll to position [654, 0]
click at [25, 116] on img "See Red Oak Character Prefinished Toasted Acorn in the room" at bounding box center [23, 111] width 30 height 30
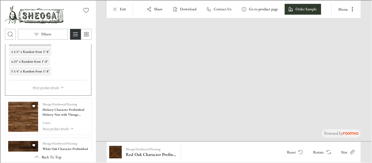
scroll to position [719, 0]
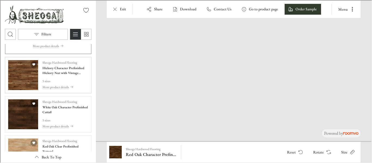
click at [31, 79] on img "See Hickory Character Prefinished Hickory Nut with Vintage Charm Texture in the…" at bounding box center [23, 75] width 30 height 30
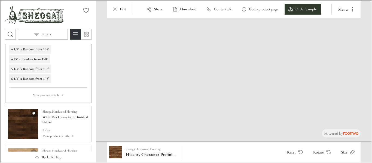
click at [24, 128] on img "See White Oak Character Prefinished Cattail in the room" at bounding box center [23, 124] width 30 height 30
